Goal: Navigation & Orientation: Find specific page/section

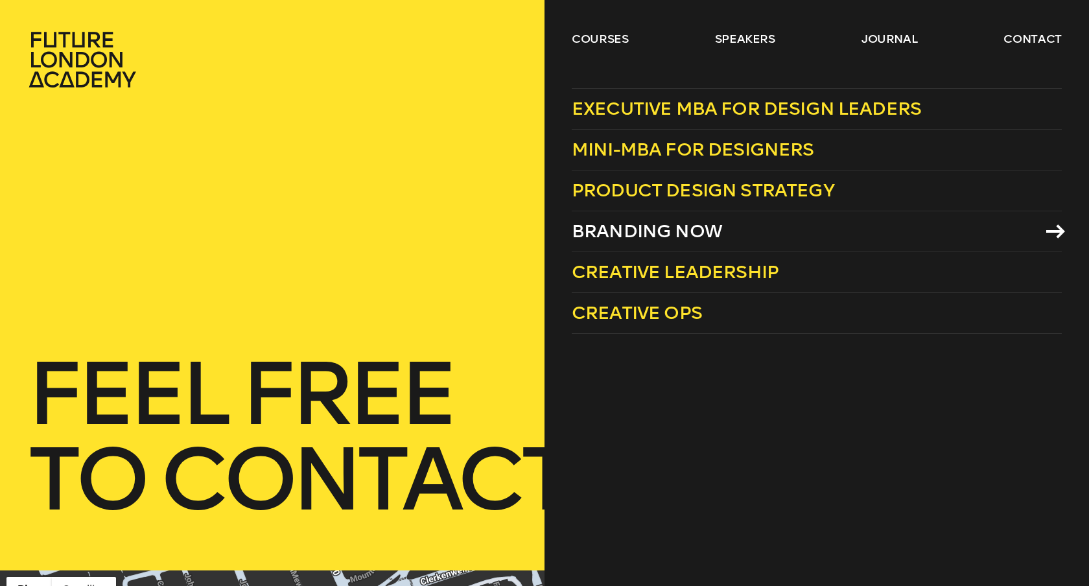
click at [630, 231] on span "Branding Now" at bounding box center [646, 230] width 150 height 21
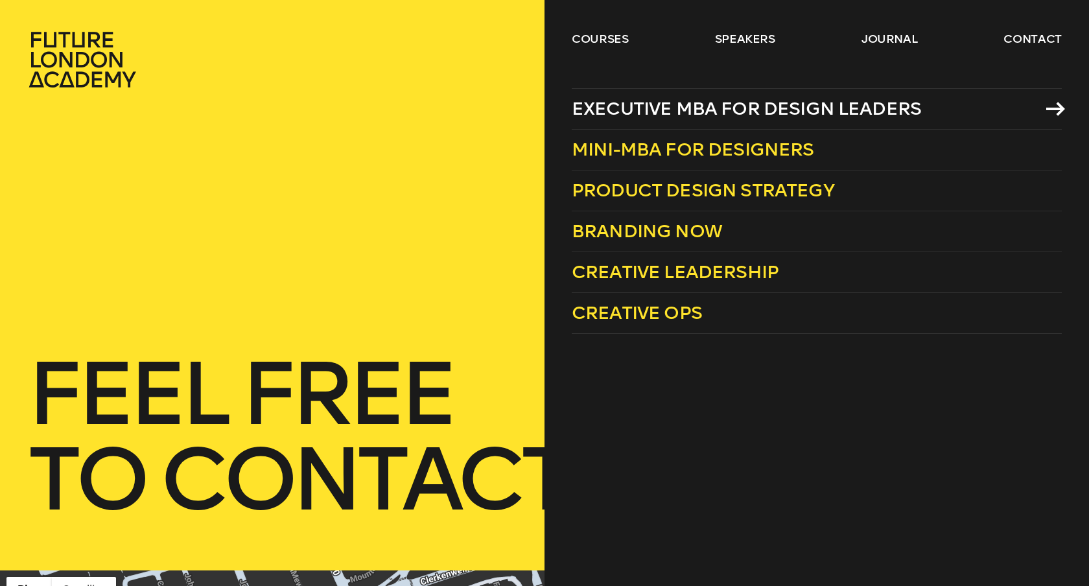
click at [649, 111] on span "Executive MBA for Design Leaders" at bounding box center [745, 108] width 349 height 21
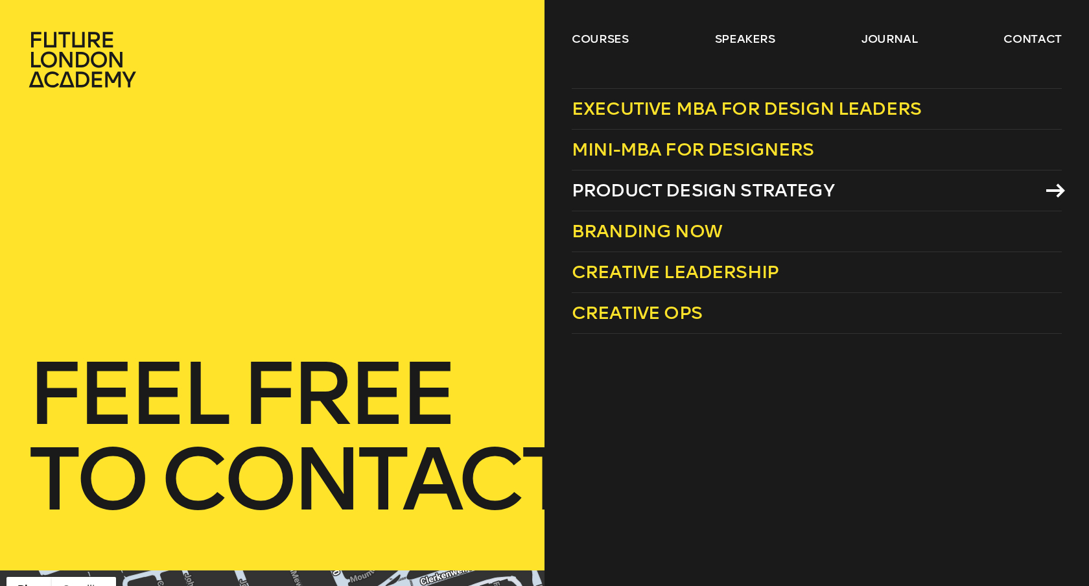
click at [677, 195] on span "Product Design Strategy" at bounding box center [702, 189] width 262 height 21
